Goal: Navigation & Orientation: Find specific page/section

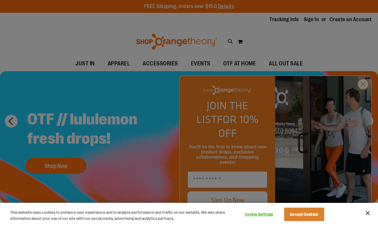
click at [363, 97] on div at bounding box center [189, 112] width 378 height 225
click at [363, 102] on div at bounding box center [189, 112] width 378 height 225
click at [359, 98] on div at bounding box center [189, 112] width 378 height 225
click at [363, 96] on div at bounding box center [189, 112] width 378 height 225
click at [366, 97] on div at bounding box center [189, 112] width 378 height 225
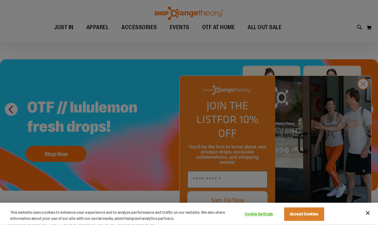
scroll to position [9, 0]
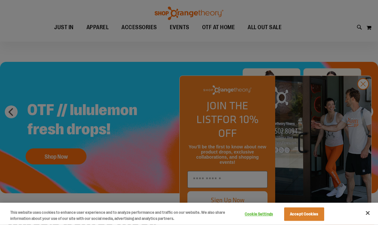
click at [363, 120] on div at bounding box center [189, 112] width 378 height 225
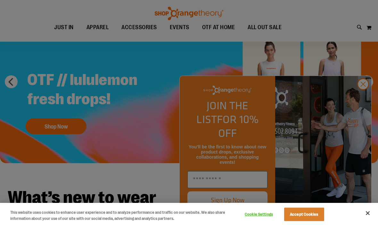
click at [23, 151] on div at bounding box center [189, 112] width 378 height 225
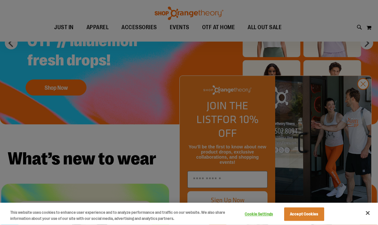
scroll to position [78, 0]
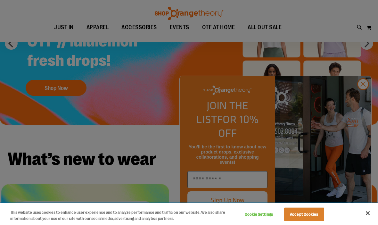
click at [375, 220] on button "Close" at bounding box center [368, 213] width 14 height 14
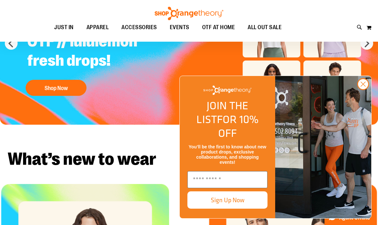
click at [363, 89] on circle "Close dialog" at bounding box center [363, 84] width 11 height 11
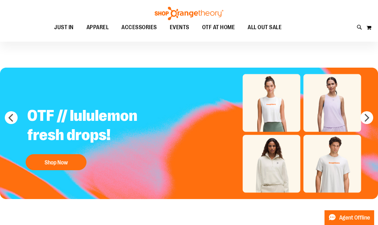
scroll to position [0, 0]
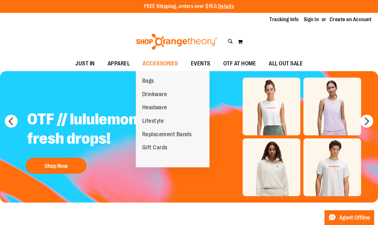
click at [186, 131] on span "Replacement Bands" at bounding box center [167, 135] width 50 height 8
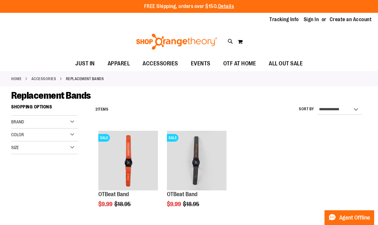
click at [281, 22] on link "Tracking Info" at bounding box center [284, 19] width 29 height 7
